Goal: Navigation & Orientation: Find specific page/section

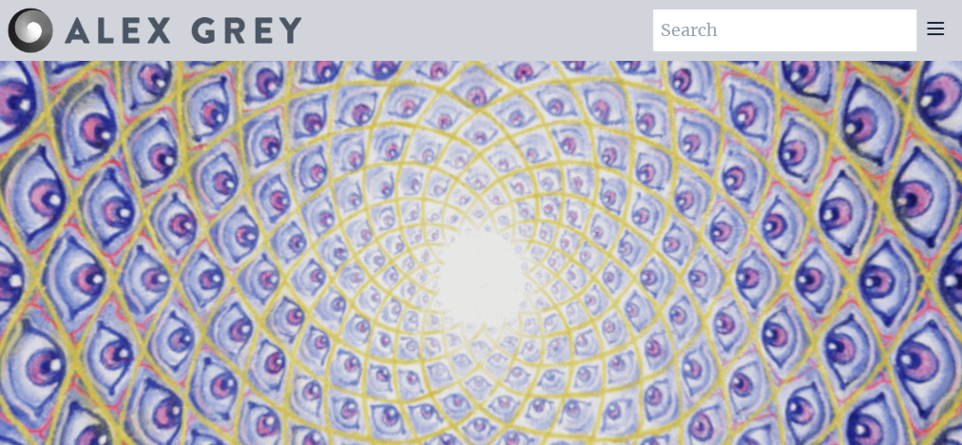
click at [930, 33] on icon at bounding box center [935, 28] width 23 height 23
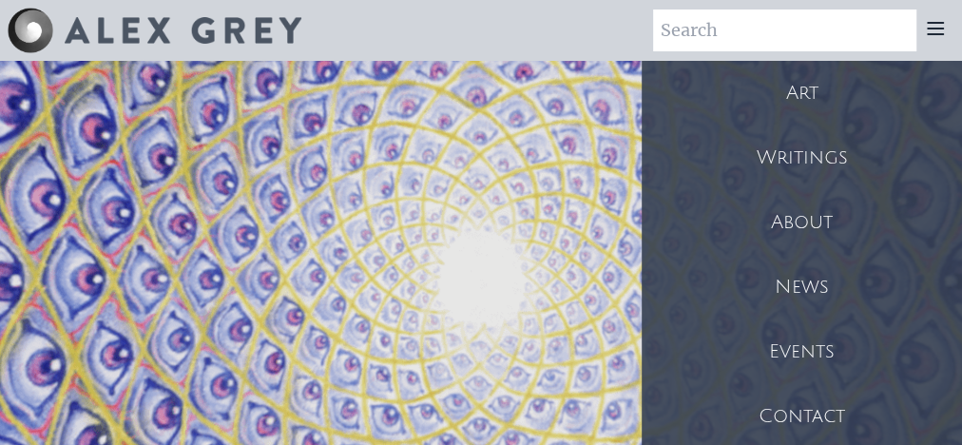
click at [930, 33] on icon at bounding box center [935, 28] width 23 height 23
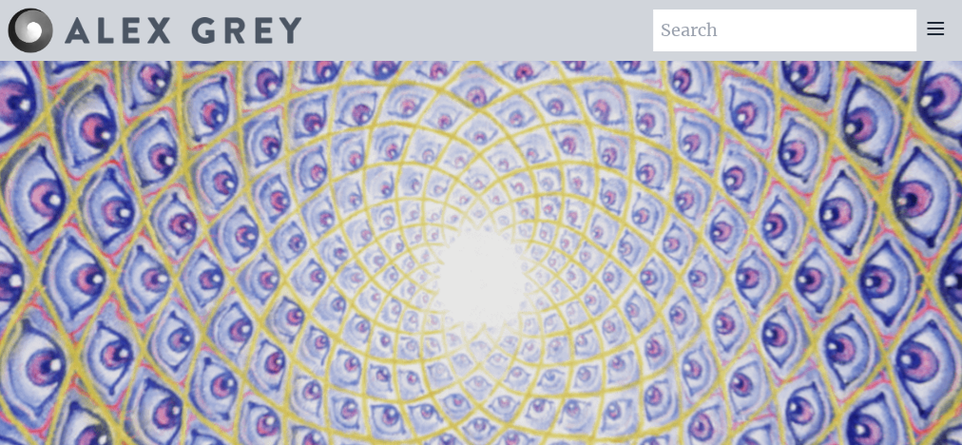
click at [930, 33] on icon at bounding box center [935, 28] width 23 height 23
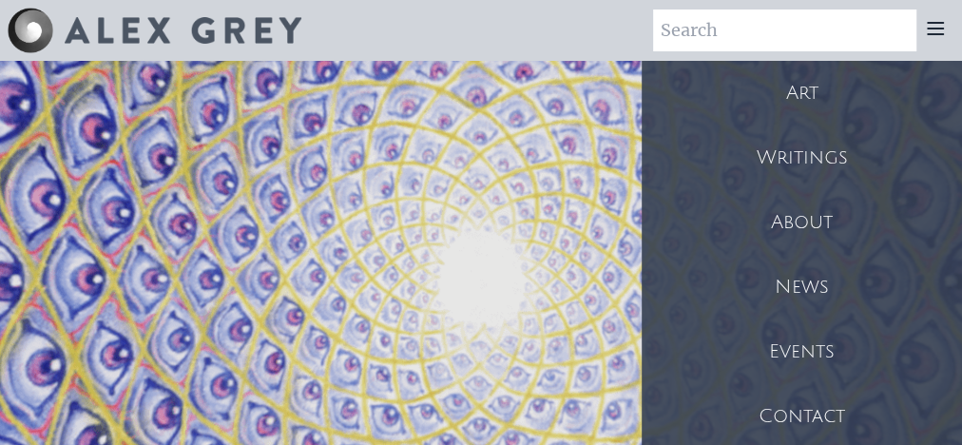
click at [859, 122] on div "Art" at bounding box center [802, 93] width 320 height 65
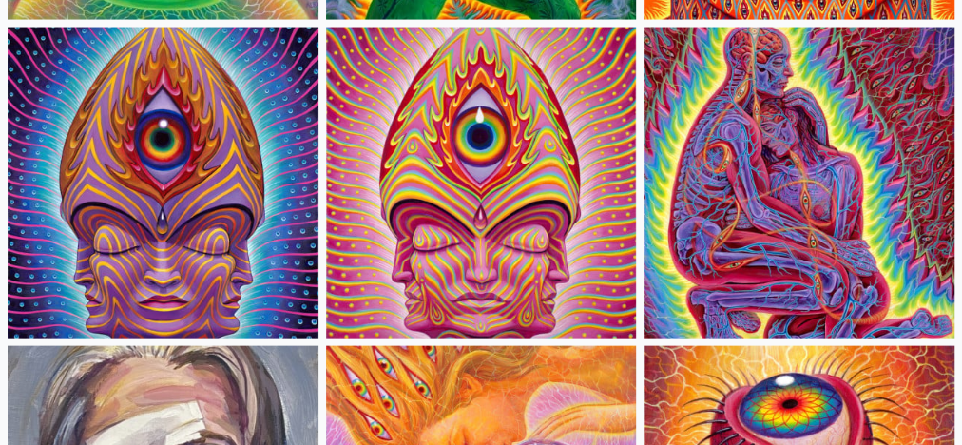
scroll to position [5722, 0]
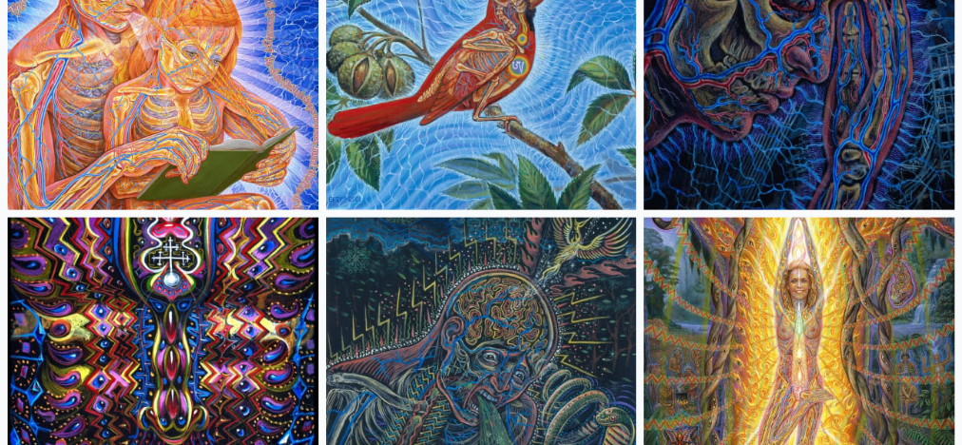
scroll to position [0, 0]
